Goal: Navigation & Orientation: Go to known website

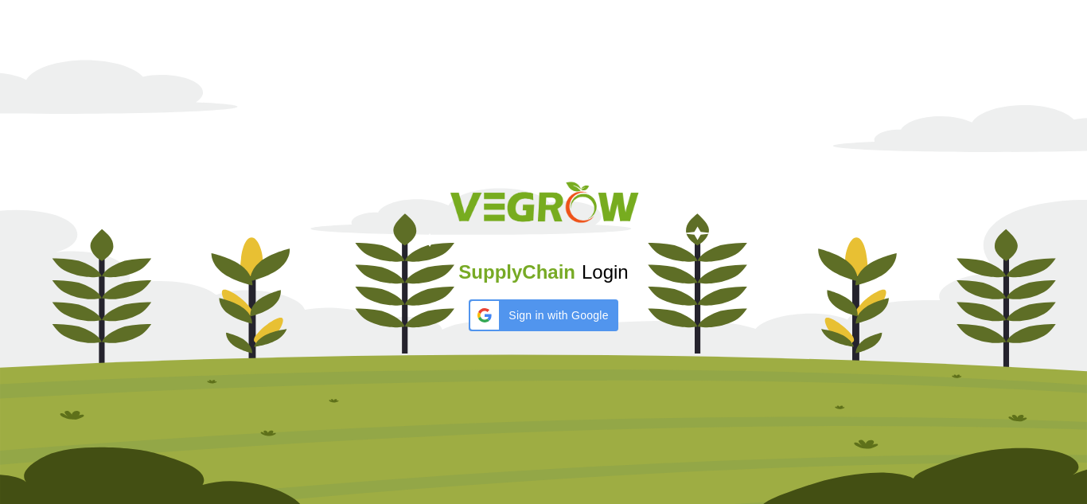
click at [567, 271] on span "SupplyChain" at bounding box center [516, 271] width 117 height 21
